Goal: Information Seeking & Learning: Learn about a topic

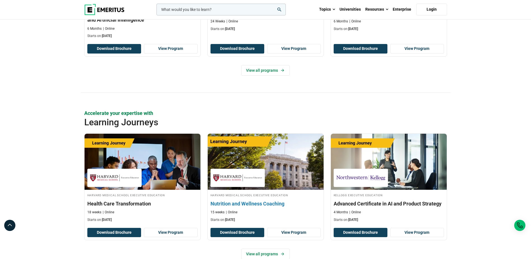
scroll to position [924, 0]
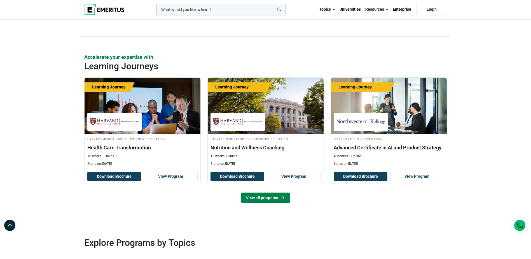
click at [276, 196] on link "View all programs" at bounding box center [265, 197] width 48 height 11
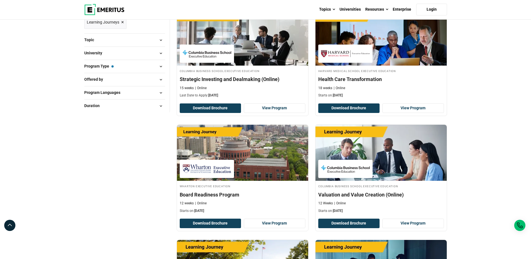
scroll to position [28, 0]
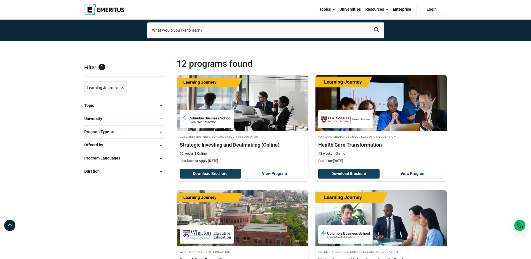
click at [161, 132] on span at bounding box center [161, 132] width 8 height 8
click at [161, 133] on span at bounding box center [161, 132] width 8 height 8
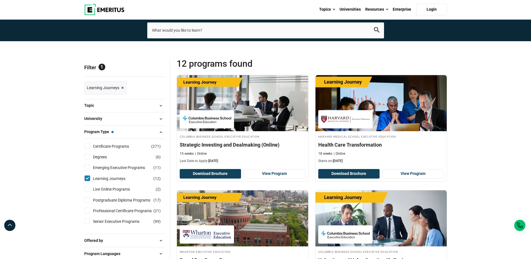
click at [87, 211] on input "Professional Certificate Programs ( 21 )" at bounding box center [88, 210] width 6 height 6
checkbox input "true"
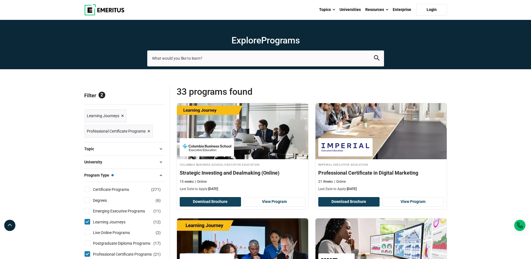
click at [161, 162] on span at bounding box center [161, 162] width 8 height 8
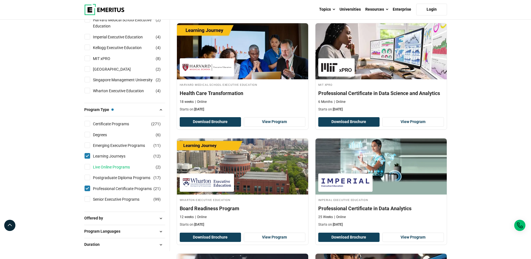
scroll to position [196, 0]
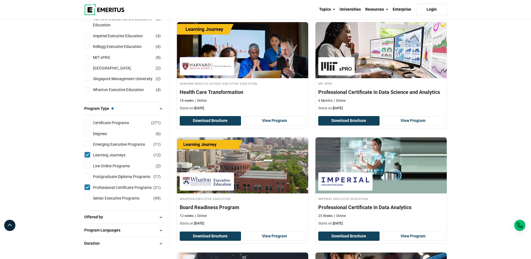
click at [88, 122] on input "Certificate Programs ( 271 )" at bounding box center [88, 123] width 6 height 6
checkbox input "true"
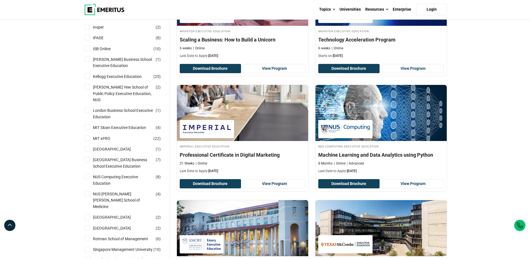
scroll to position [364, 0]
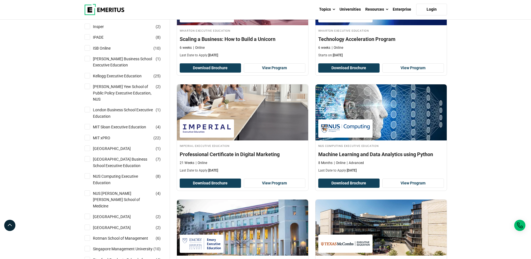
click at [89, 177] on input "NUS Computing Executive Education ( 8 )" at bounding box center [88, 176] width 6 height 6
checkbox input "true"
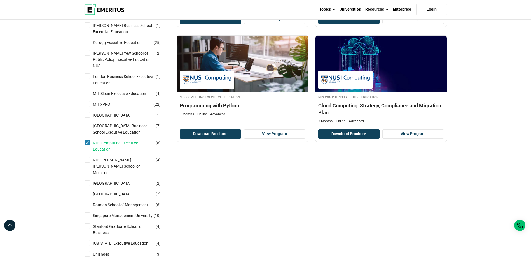
scroll to position [448, 0]
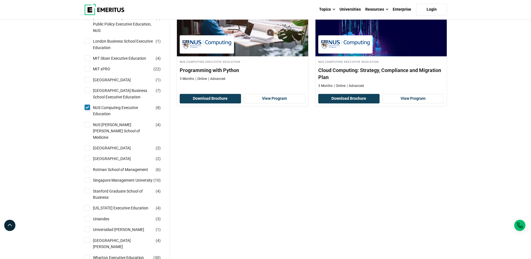
click at [85, 126] on input "NUS Yong Loo Lin School of Medicine ( 4 )" at bounding box center [88, 125] width 6 height 6
checkbox input "true"
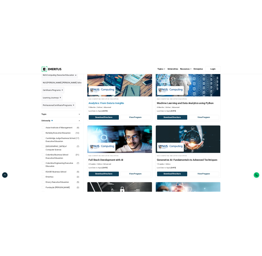
scroll to position [84, 0]
